Goal: Communication & Community: Answer question/provide support

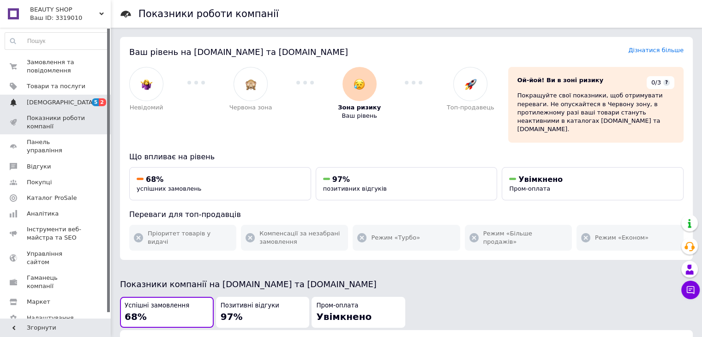
click at [41, 104] on span "[DEMOGRAPHIC_DATA]" at bounding box center [61, 102] width 68 height 8
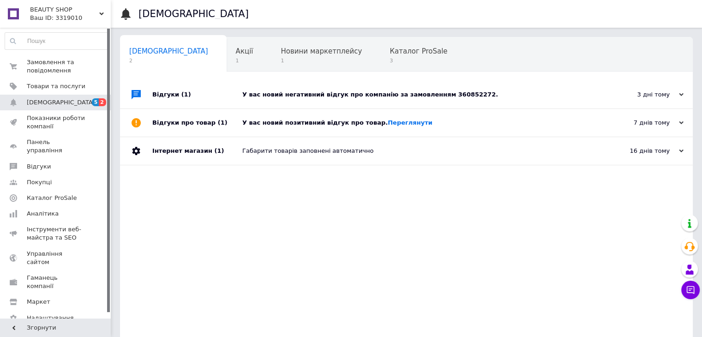
click at [437, 92] on div "У вас новий негативний відгук про компанію за замовленням 360852272." at bounding box center [416, 94] width 349 height 8
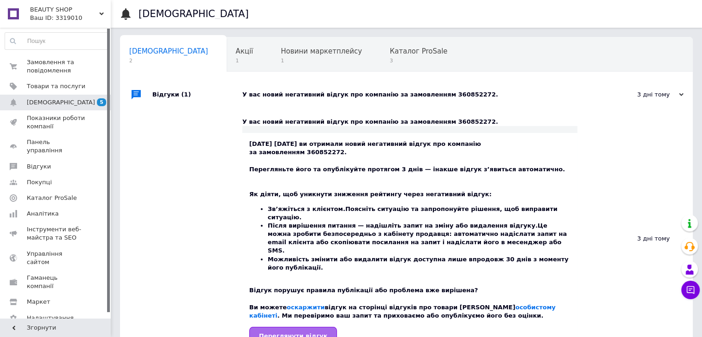
click at [294, 327] on link "Переглянути відгук" at bounding box center [293, 336] width 88 height 18
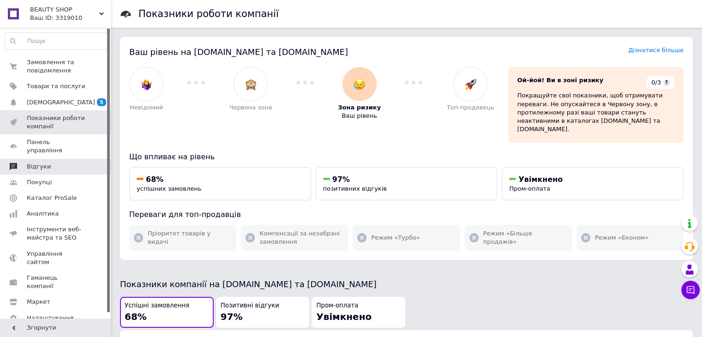
click at [42, 162] on span "Відгуки" at bounding box center [39, 166] width 24 height 8
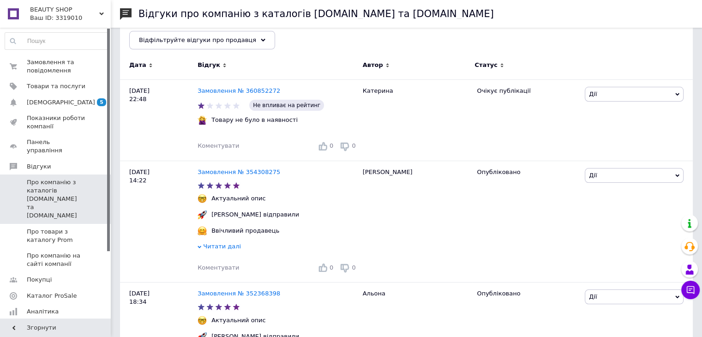
scroll to position [127, 0]
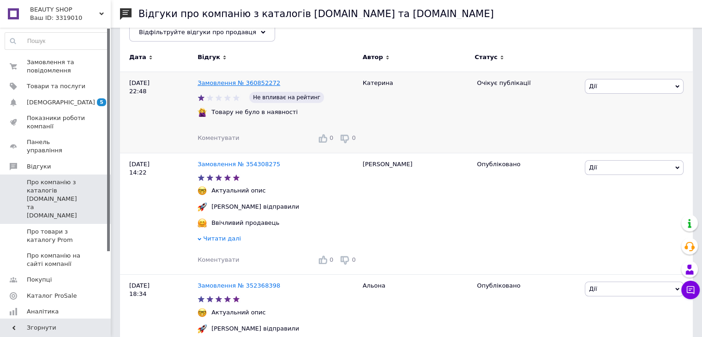
click at [249, 84] on link "Замовлення № 360852272" at bounding box center [238, 82] width 83 height 7
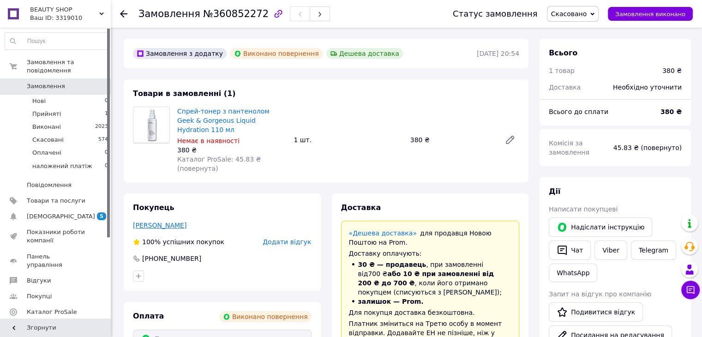
click at [159, 221] on link "Кириленко Катерина" at bounding box center [160, 224] width 54 height 7
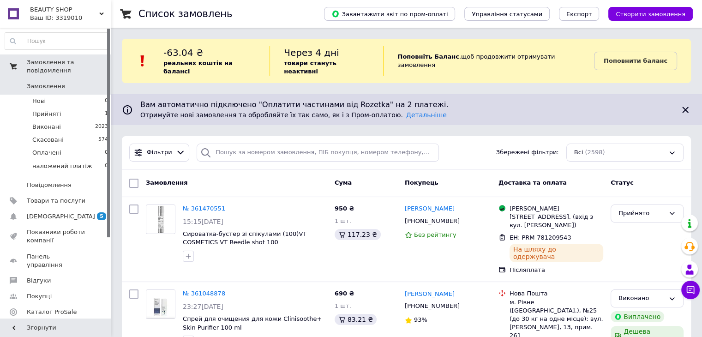
click at [37, 63] on span "Замовлення та повідомлення" at bounding box center [69, 66] width 84 height 17
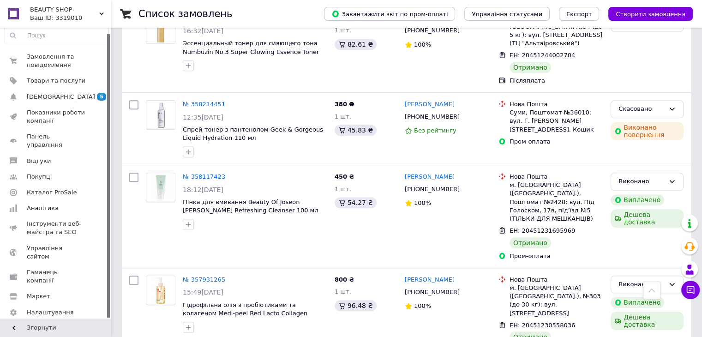
scroll to position [517, 0]
